Goal: Task Accomplishment & Management: Complete application form

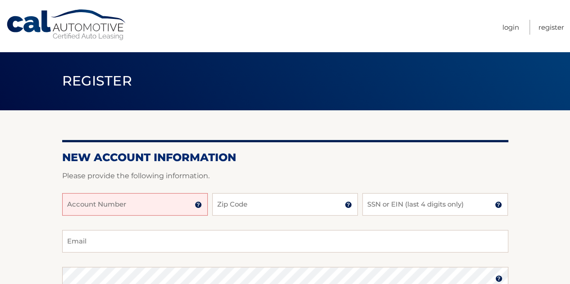
click at [128, 203] on input "Account Number" at bounding box center [134, 204] width 145 height 23
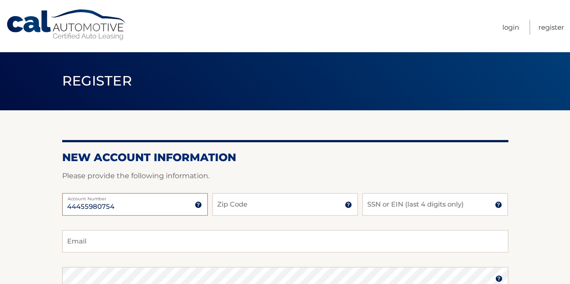
type input "44455980754"
click at [248, 206] on input "Zip Code" at bounding box center [284, 204] width 145 height 23
type input "11375"
click at [397, 203] on input "SSN or EIN (last 4 digits only)" at bounding box center [434, 204] width 145 height 23
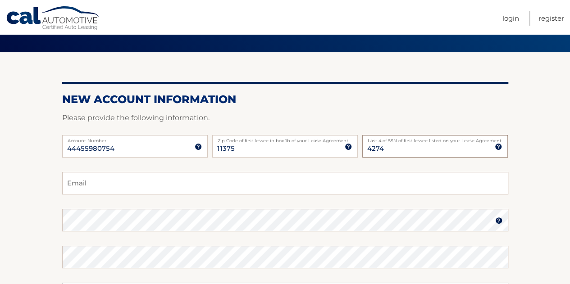
scroll to position [90, 0]
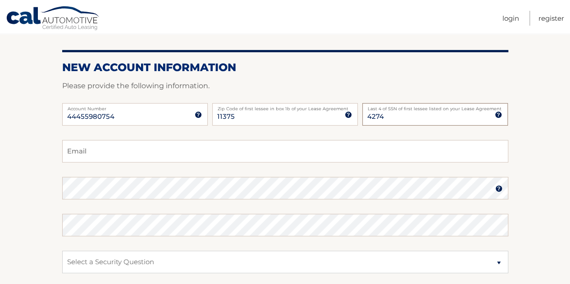
type input "4274"
click at [136, 153] on input "Email" at bounding box center [285, 151] width 446 height 23
type input "Jessica.katz5@gmail.com"
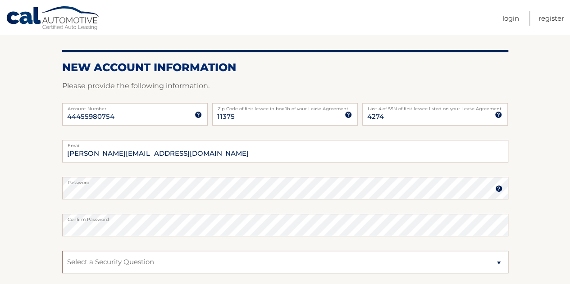
drag, startPoint x: 286, startPoint y: 257, endPoint x: 293, endPoint y: 252, distance: 9.1
click at [286, 257] on select "Select a Security Question What was the name of your elementary school? What is…" at bounding box center [285, 262] width 446 height 23
select select "4"
click at [62, 251] on select "Select a Security Question What was the name of your elementary school? What is…" at bounding box center [285, 262] width 446 height 23
click at [125, 258] on select "Select a Security Question What was the name of your elementary school? What is…" at bounding box center [285, 262] width 446 height 23
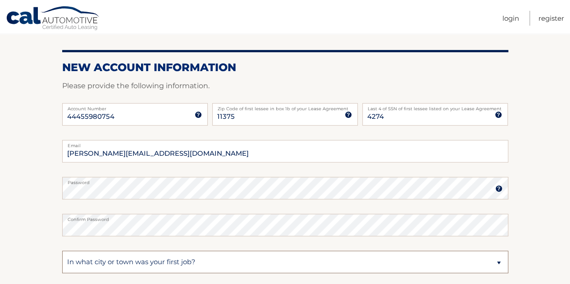
click at [62, 251] on select "Select a Security Question What was the name of your elementary school? What is…" at bounding box center [285, 262] width 446 height 23
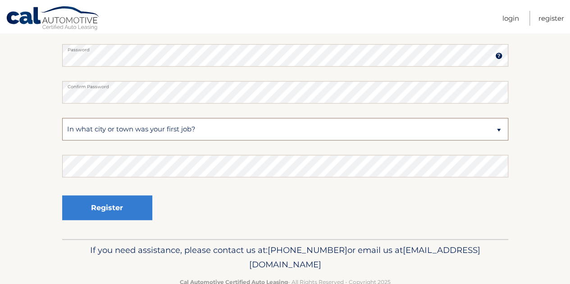
scroll to position [225, 0]
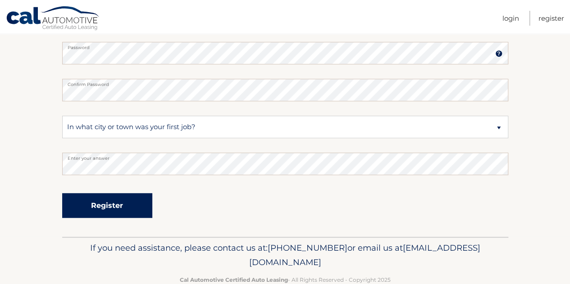
click at [109, 212] on button "Register" at bounding box center [107, 205] width 90 height 25
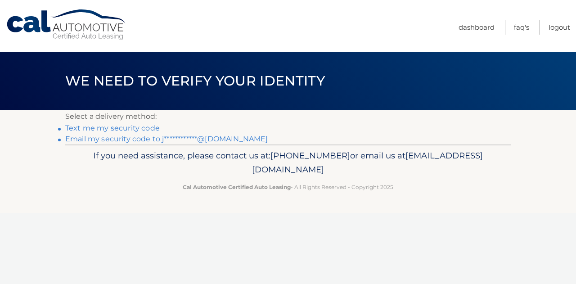
click at [130, 128] on link "Text me my security code" at bounding box center [112, 128] width 95 height 9
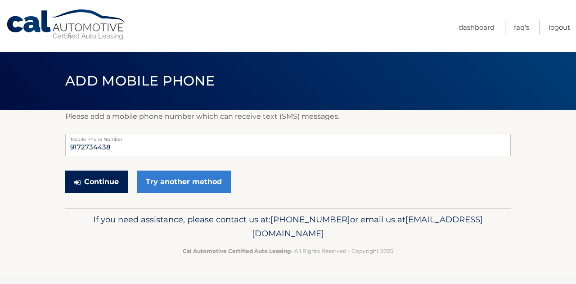
click at [82, 184] on button "Continue" at bounding box center [96, 182] width 63 height 23
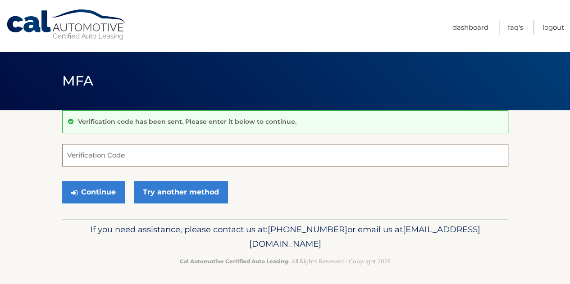
click at [127, 150] on input "Verification Code" at bounding box center [285, 155] width 446 height 23
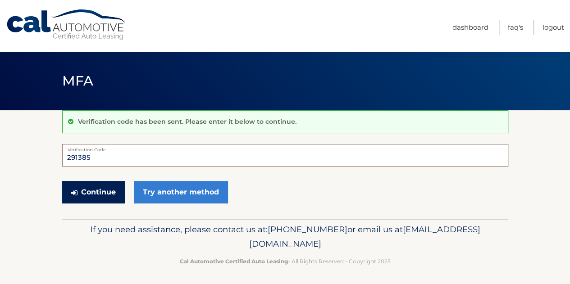
type input "291385"
click at [83, 186] on button "Continue" at bounding box center [93, 192] width 63 height 23
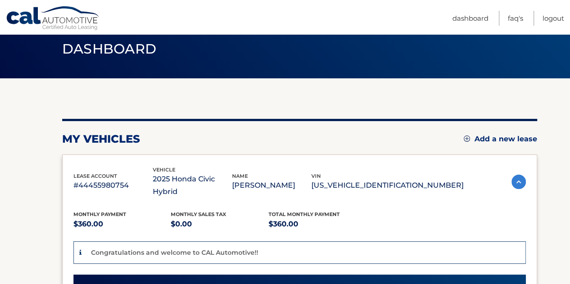
scroll to position [135, 0]
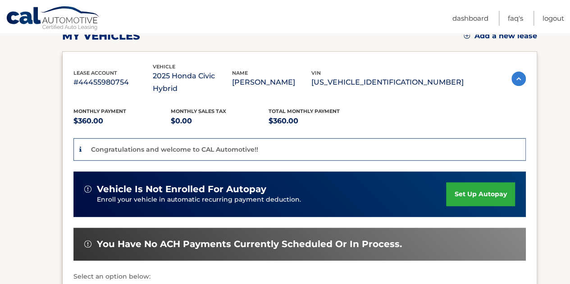
click at [459, 182] on link "set up autopay" at bounding box center [480, 194] width 68 height 24
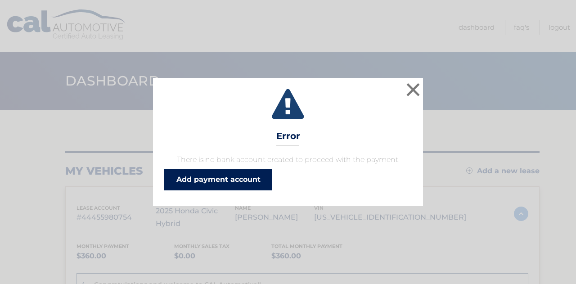
click at [202, 174] on link "Add payment account" at bounding box center [218, 180] width 108 height 22
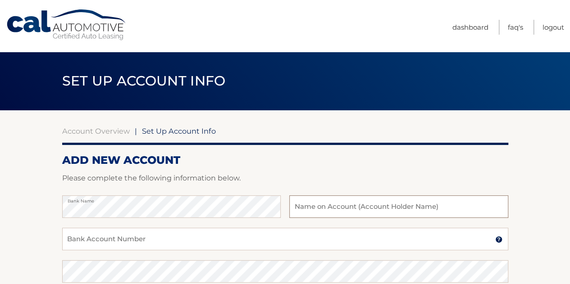
click at [431, 210] on input "text" at bounding box center [398, 206] width 218 height 23
type input "[PERSON_NAME]"
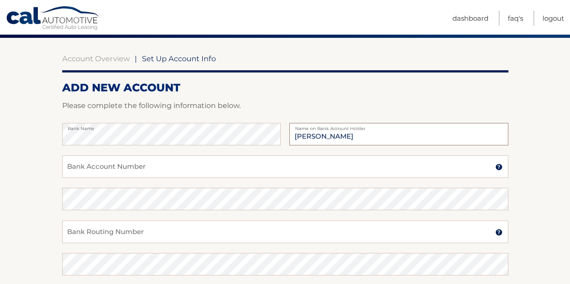
scroll to position [135, 0]
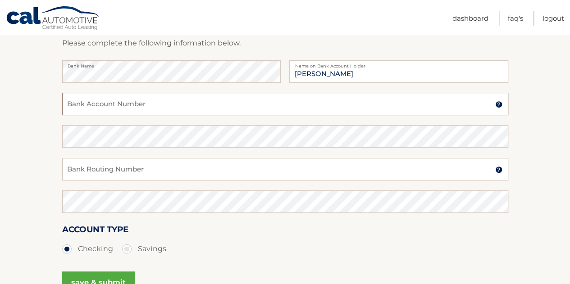
click at [153, 110] on input "Bank Account Number" at bounding box center [285, 104] width 446 height 23
click at [500, 108] on input "Bank Account Number" at bounding box center [285, 104] width 446 height 23
click at [499, 105] on img at bounding box center [498, 104] width 7 height 7
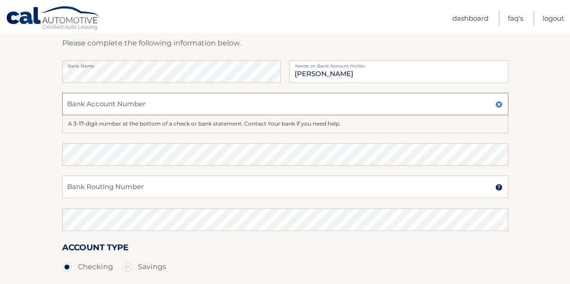
click at [94, 104] on input "Bank Account Number" at bounding box center [285, 104] width 446 height 23
drag, startPoint x: 123, startPoint y: 104, endPoint x: 0, endPoint y: 96, distance: 123.7
click at [0, 96] on section "Account Overview | Set Up Account Info ADD NEW ACCOUNT Please complete the foll…" at bounding box center [285, 156] width 570 height 362
type input "009517839897"
click at [109, 182] on input "Bank Routing Number" at bounding box center [285, 187] width 446 height 23
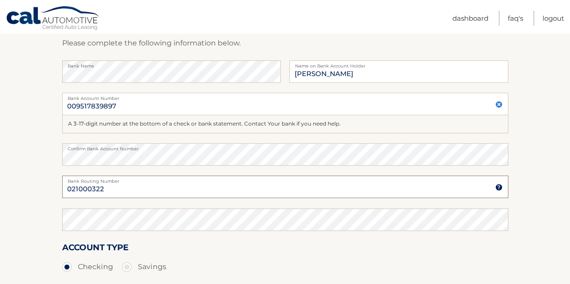
type input "021000322"
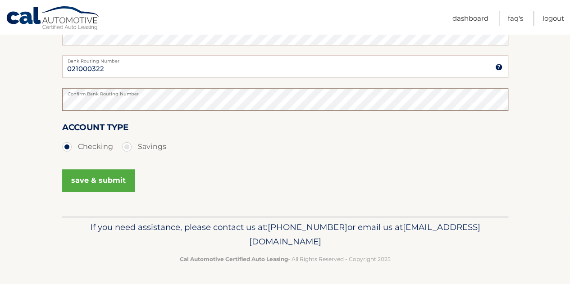
scroll to position [256, 0]
click at [95, 188] on button "save & submit" at bounding box center [98, 180] width 73 height 23
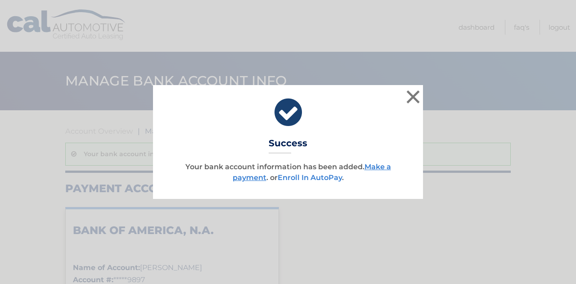
click at [320, 179] on link "Enroll In AutoPay" at bounding box center [310, 177] width 64 height 9
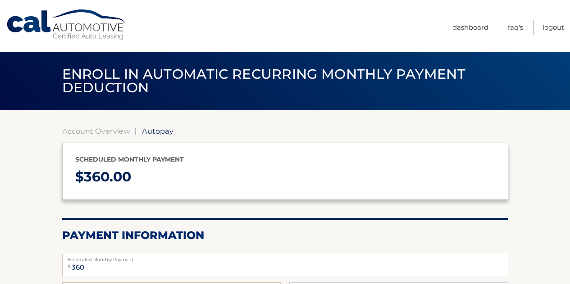
select select "ZWQ0NDIzYTQtNDdlOS00NWQ1LTk5MzgtZmQ3ZDI1NmYzM2Iy"
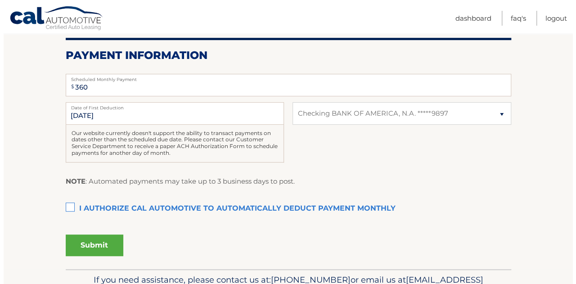
scroll to position [225, 0]
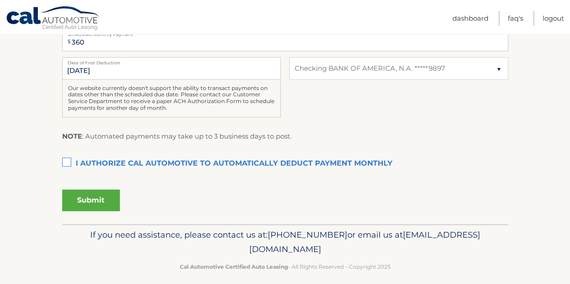
click at [66, 159] on label "I authorize cal automotive to automatically deduct payment monthly This checkbo…" at bounding box center [285, 164] width 446 height 18
click at [0, 0] on input "I authorize cal automotive to automatically deduct payment monthly This checkbo…" at bounding box center [0, 0] width 0 height 0
click at [84, 192] on button "Submit" at bounding box center [91, 201] width 58 height 22
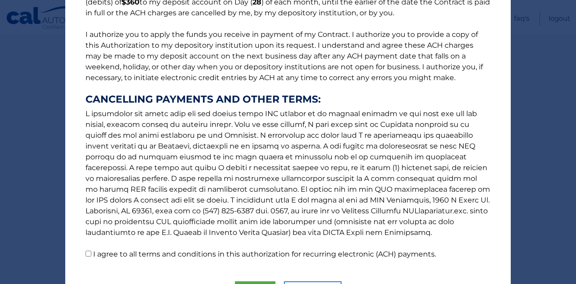
scroll to position [152, 0]
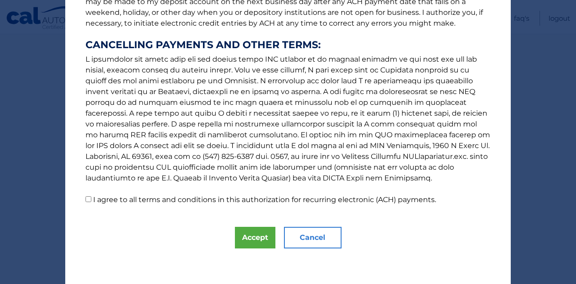
click at [105, 197] on label "I agree to all terms and conditions in this authorization for recurring electro…" at bounding box center [264, 199] width 343 height 9
click at [91, 197] on input "I agree to all terms and conditions in this authorization for recurring electro…" at bounding box center [89, 199] width 6 height 6
checkbox input "true"
click at [240, 237] on button "Accept" at bounding box center [255, 238] width 41 height 22
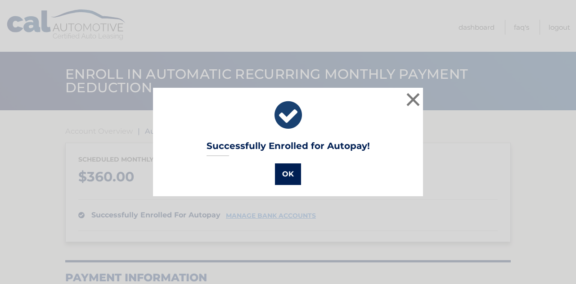
click at [291, 179] on button "OK" at bounding box center [288, 174] width 26 height 22
